Goal: Contribute content: Contribute content

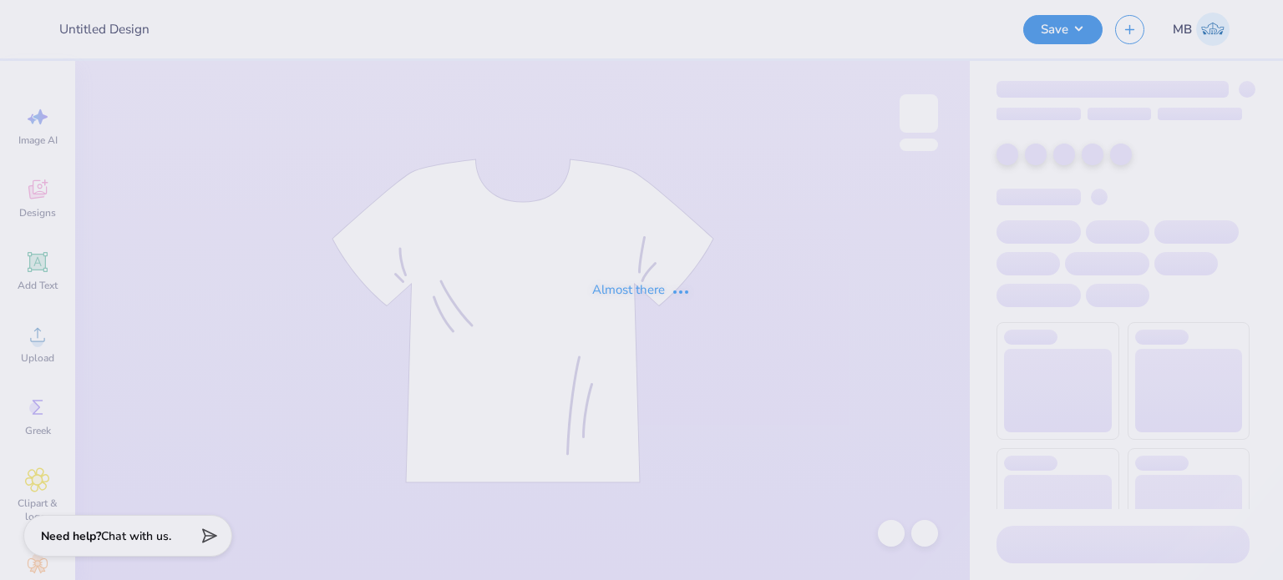
type input "THINK PINK TOP"
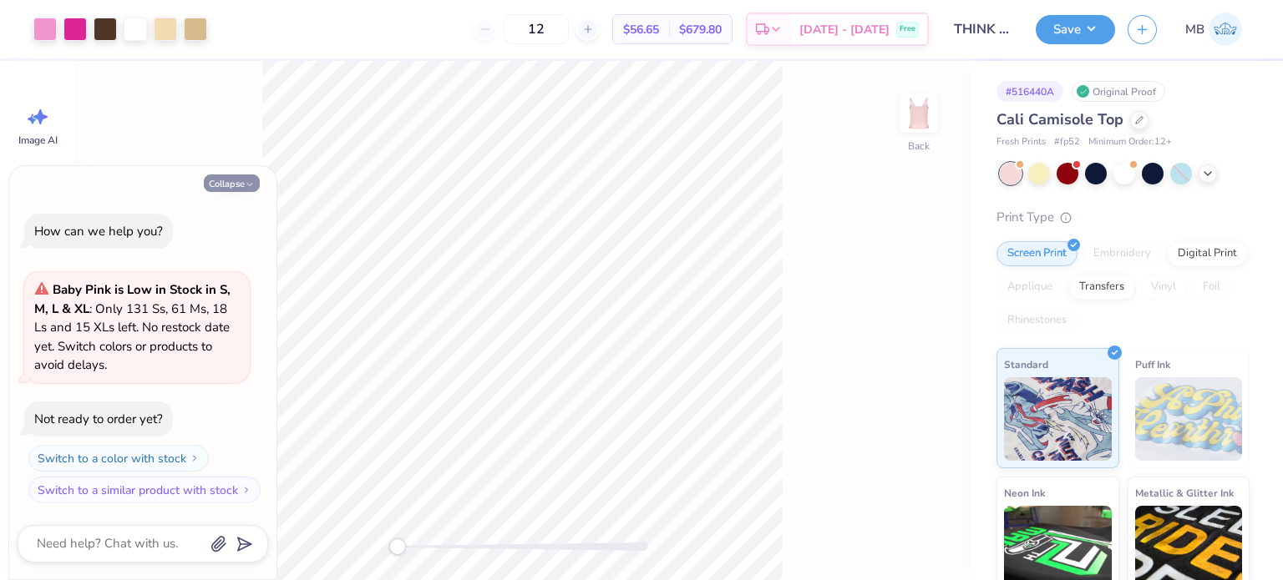
click at [237, 182] on button "Collapse" at bounding box center [232, 184] width 56 height 18
type textarea "x"
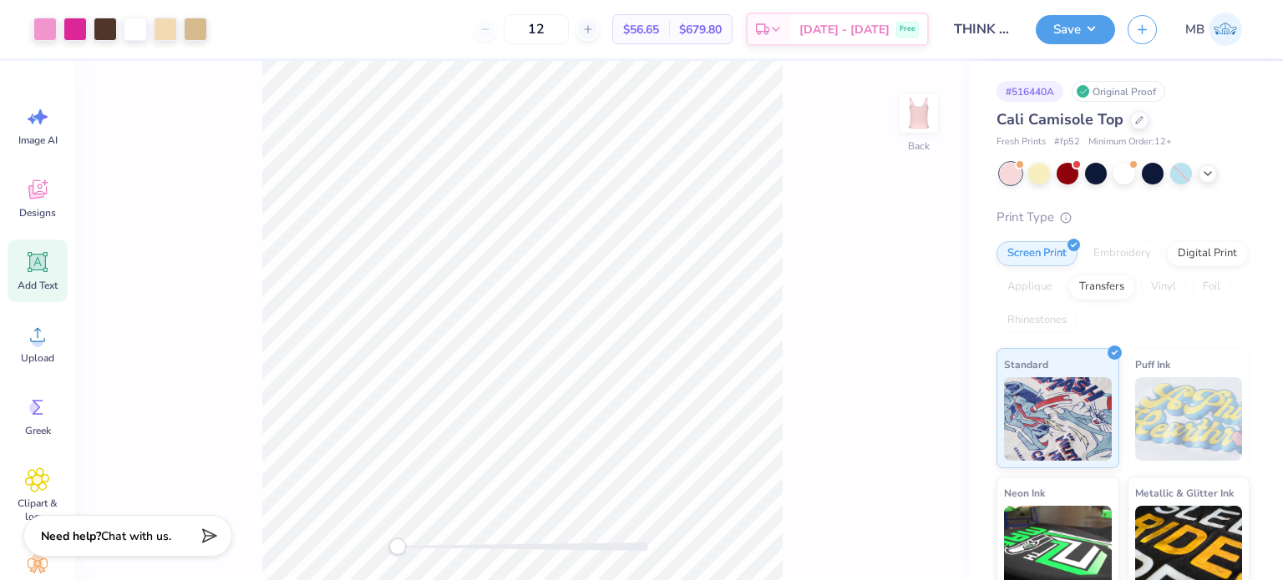
click at [37, 262] on icon at bounding box center [38, 263] width 16 height 16
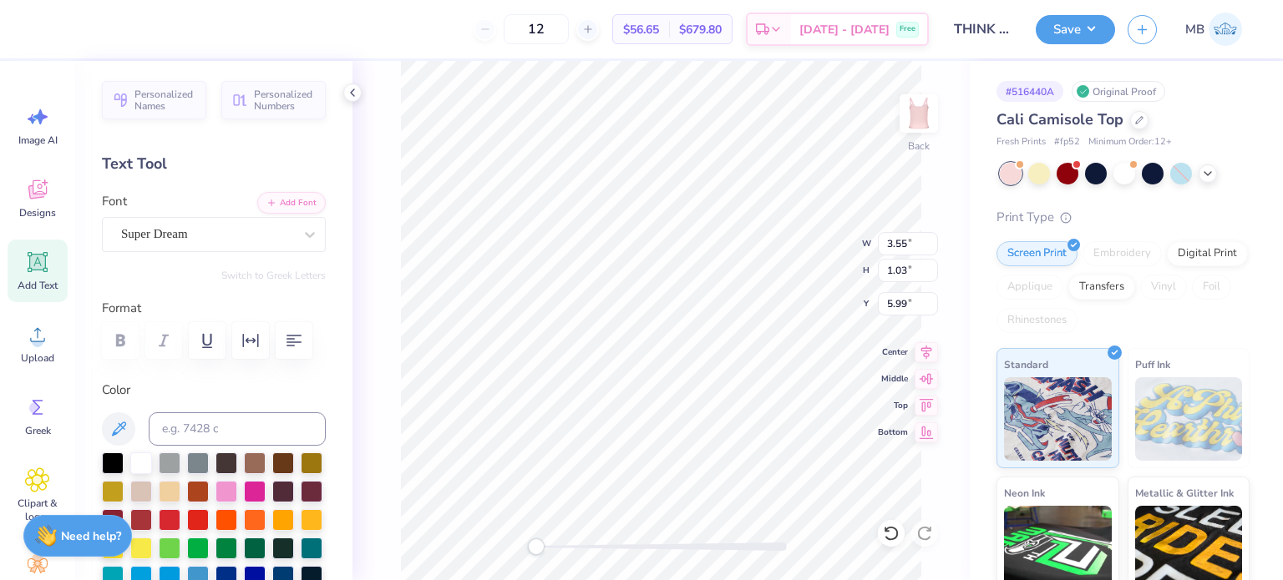
scroll to position [13, 2]
type textarea "®"
click at [199, 240] on div "Super Dream" at bounding box center [206, 234] width 175 height 26
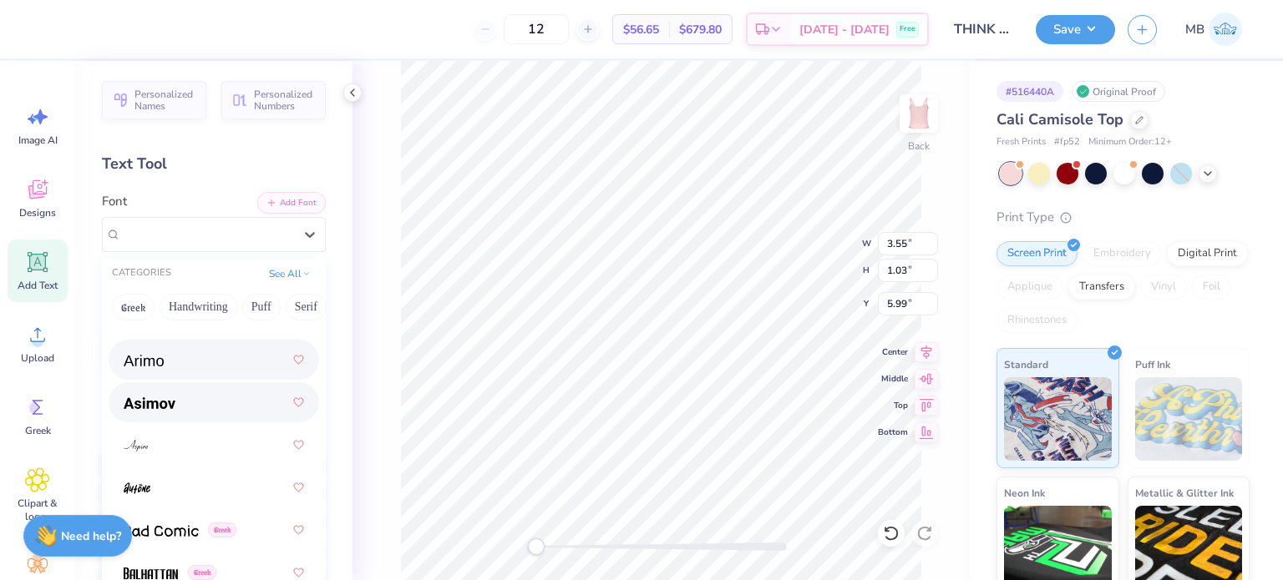
scroll to position [882, 0]
click at [167, 359] on div at bounding box center [214, 360] width 180 height 30
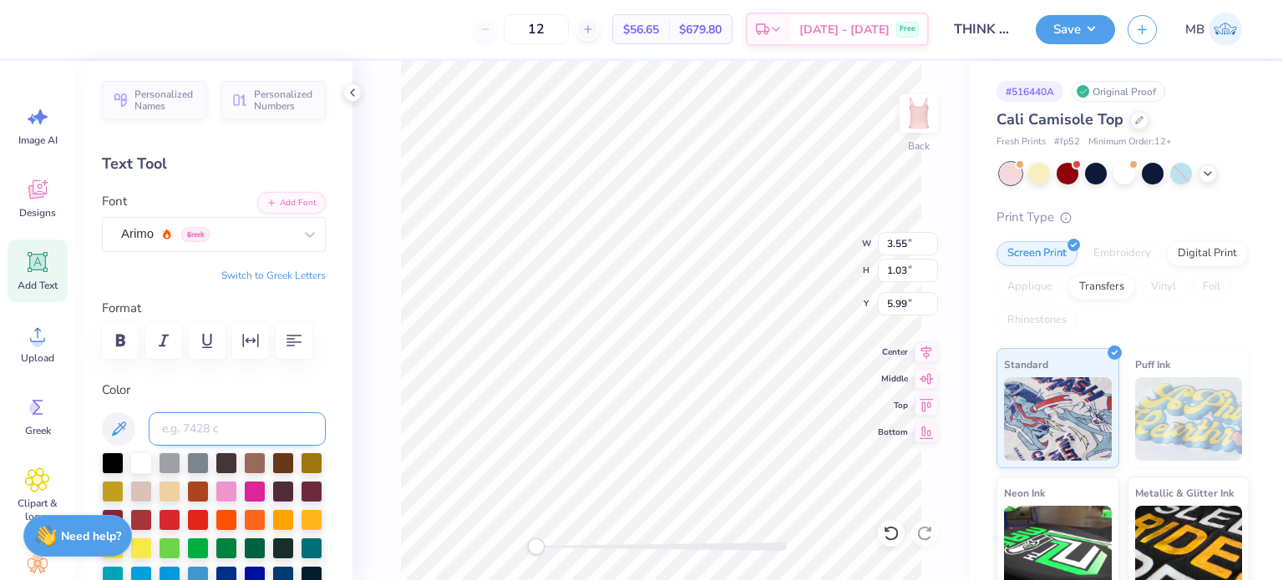
click at [216, 424] on input at bounding box center [237, 429] width 177 height 33
type input "223C"
type textarea "®"
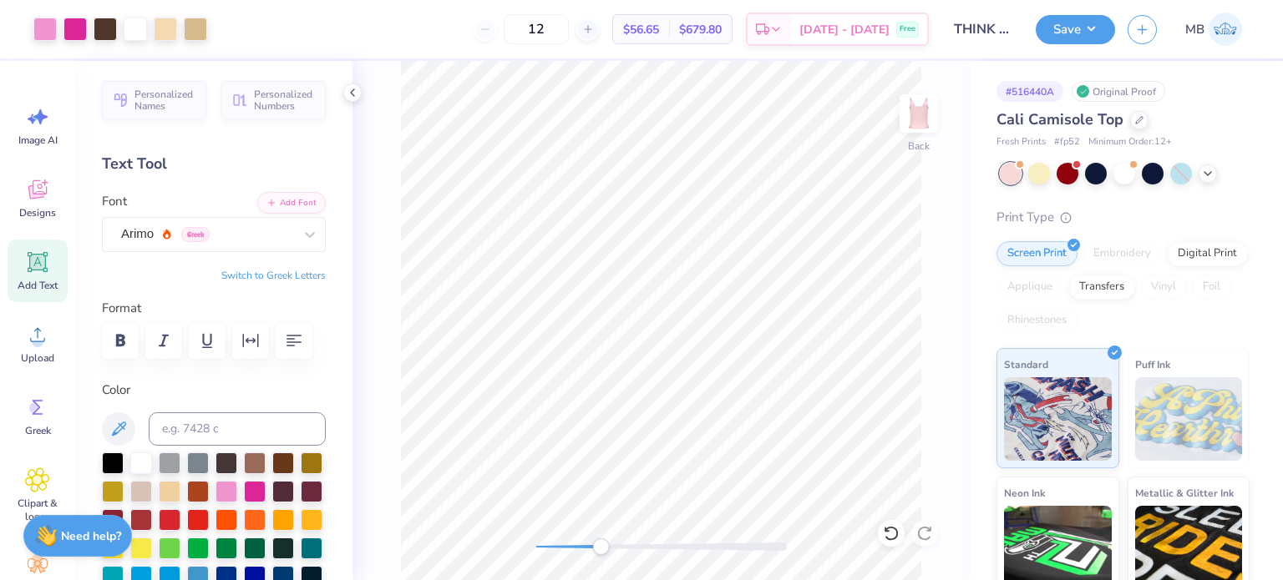
drag, startPoint x: 541, startPoint y: 546, endPoint x: 600, endPoint y: 544, distance: 59.3
click at [600, 544] on div "Accessibility label" at bounding box center [600, 547] width 17 height 17
drag, startPoint x: 597, startPoint y: 545, endPoint x: 606, endPoint y: 546, distance: 9.2
click at [605, 546] on div "Accessibility label" at bounding box center [597, 547] width 17 height 17
drag, startPoint x: 610, startPoint y: 552, endPoint x: 678, endPoint y: 550, distance: 68.5
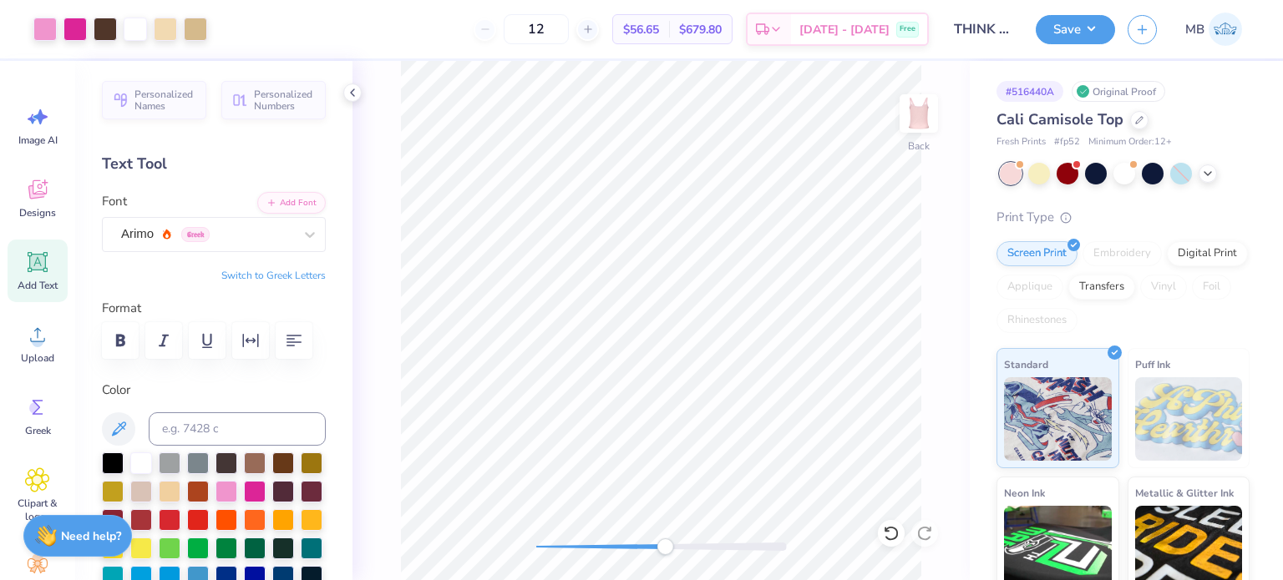
click at [673, 550] on div "Accessibility label" at bounding box center [664, 547] width 17 height 17
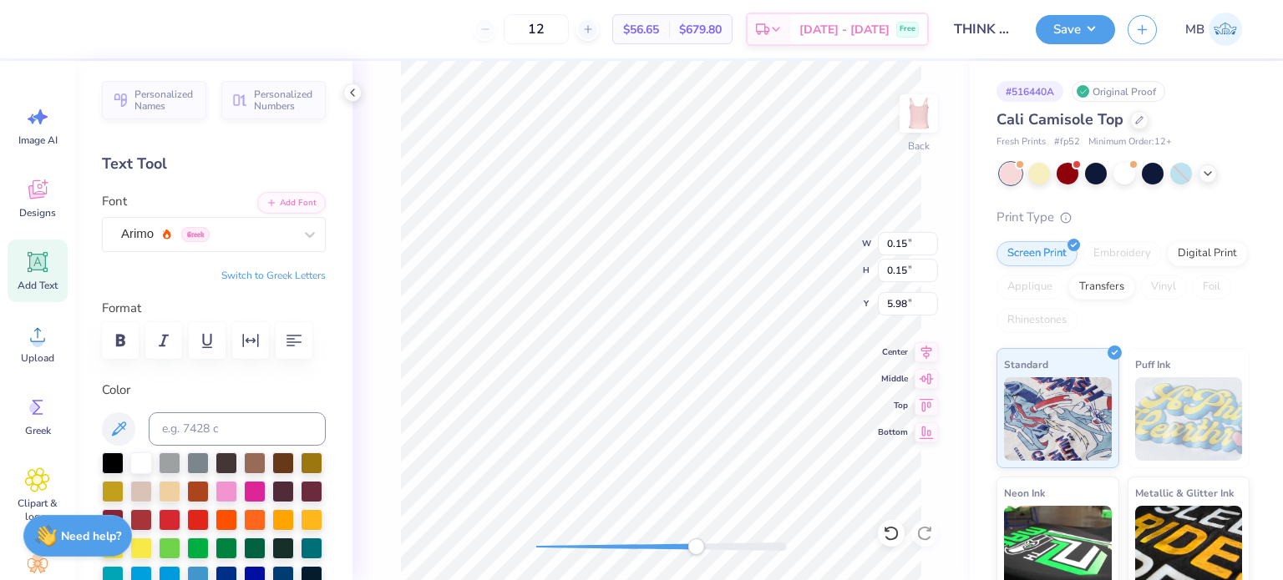
drag, startPoint x: 680, startPoint y: 547, endPoint x: 712, endPoint y: 538, distance: 33.0
click at [704, 543] on div "Accessibility label" at bounding box center [695, 547] width 17 height 17
type input "0.06"
type input "4.85"
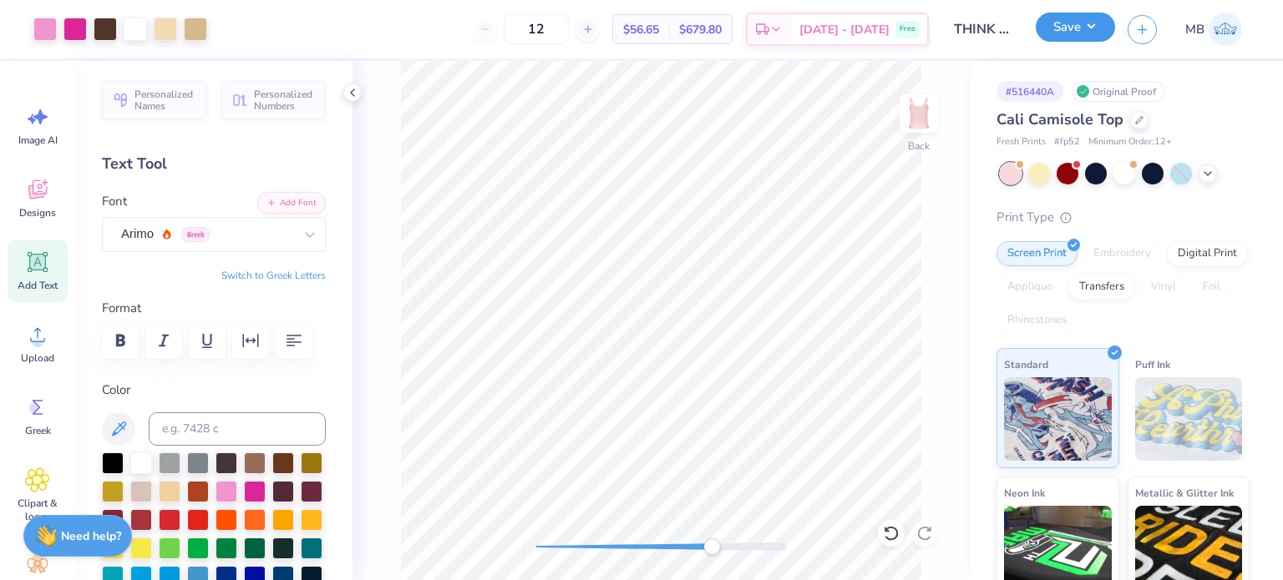
click at [1083, 26] on button "Save" at bounding box center [1075, 27] width 79 height 29
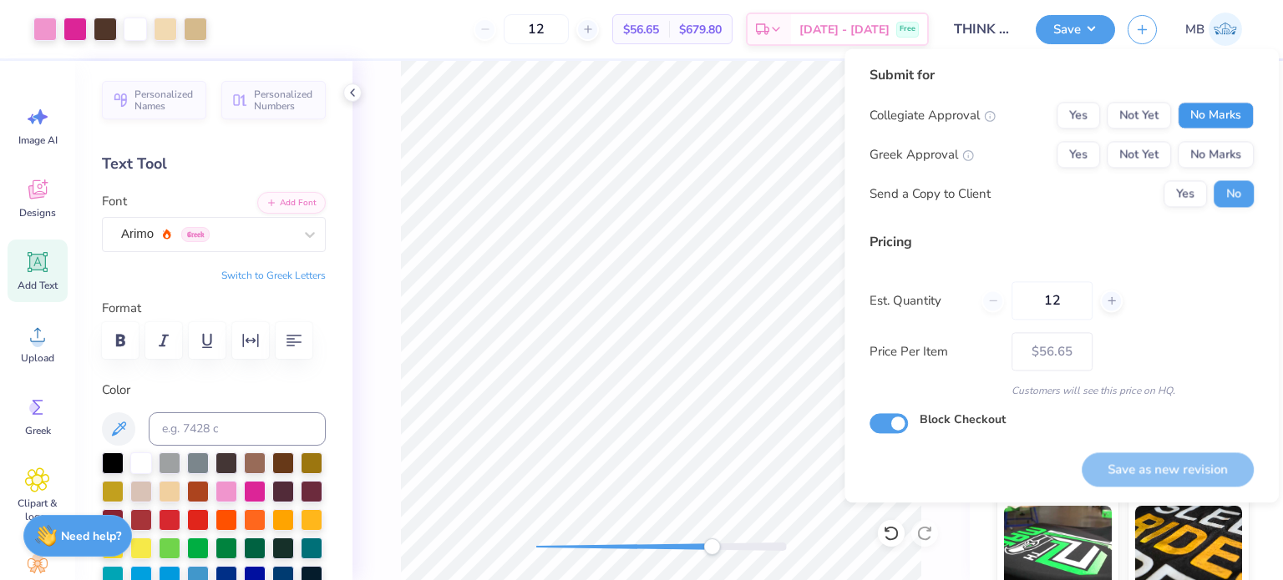
click at [1211, 113] on button "No Marks" at bounding box center [1216, 115] width 76 height 27
click at [1086, 161] on button "Yes" at bounding box center [1077, 154] width 43 height 27
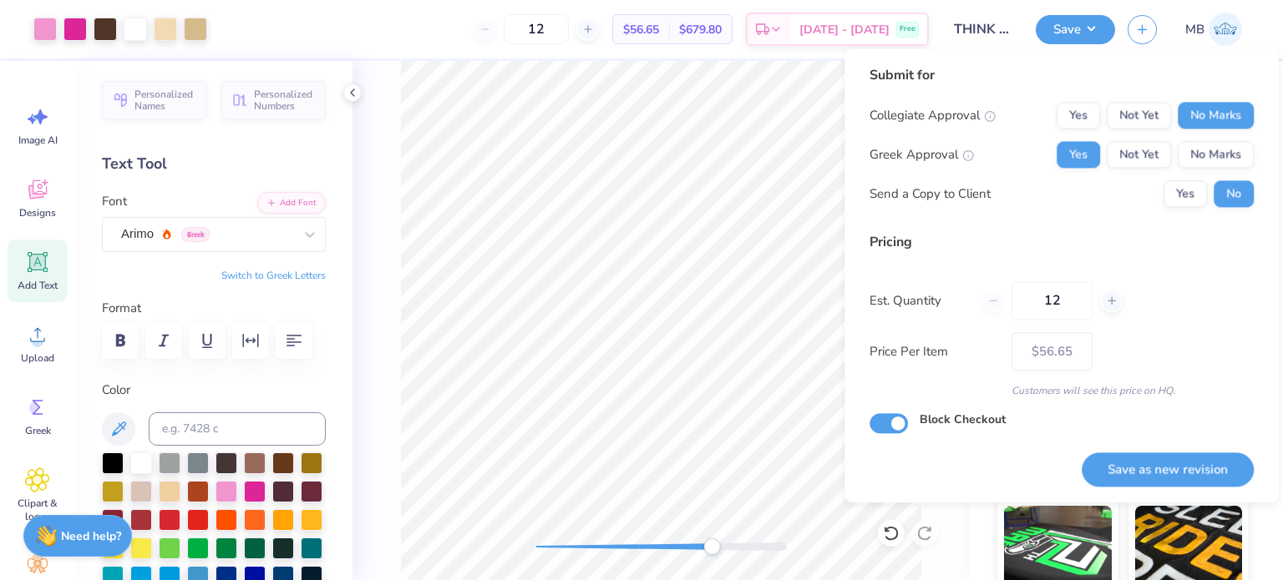
click at [1163, 469] on button "Save as new revision" at bounding box center [1167, 470] width 172 height 34
type input "$56.65"
